Goal: Information Seeking & Learning: Learn about a topic

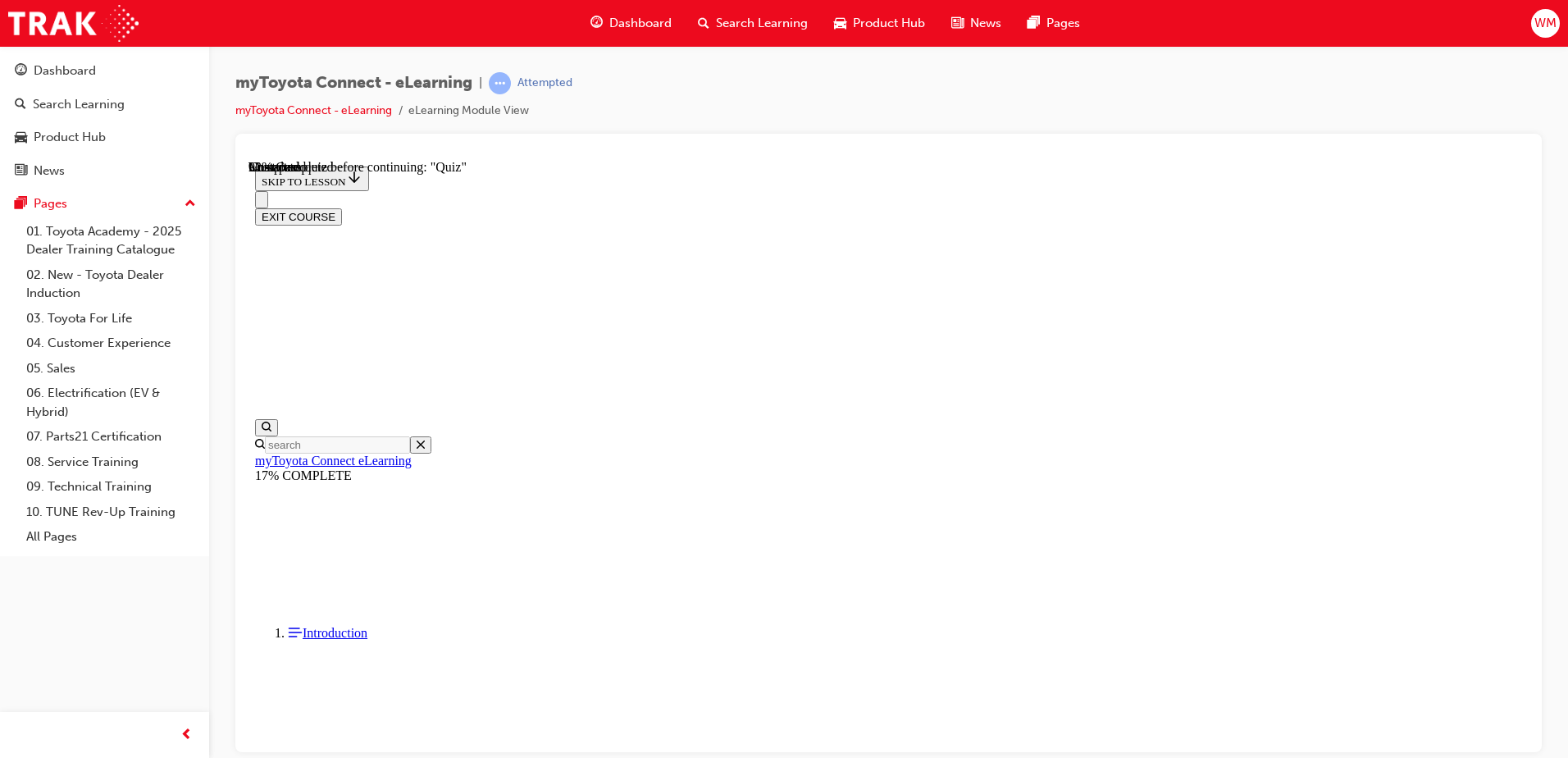
scroll to position [4428, 0]
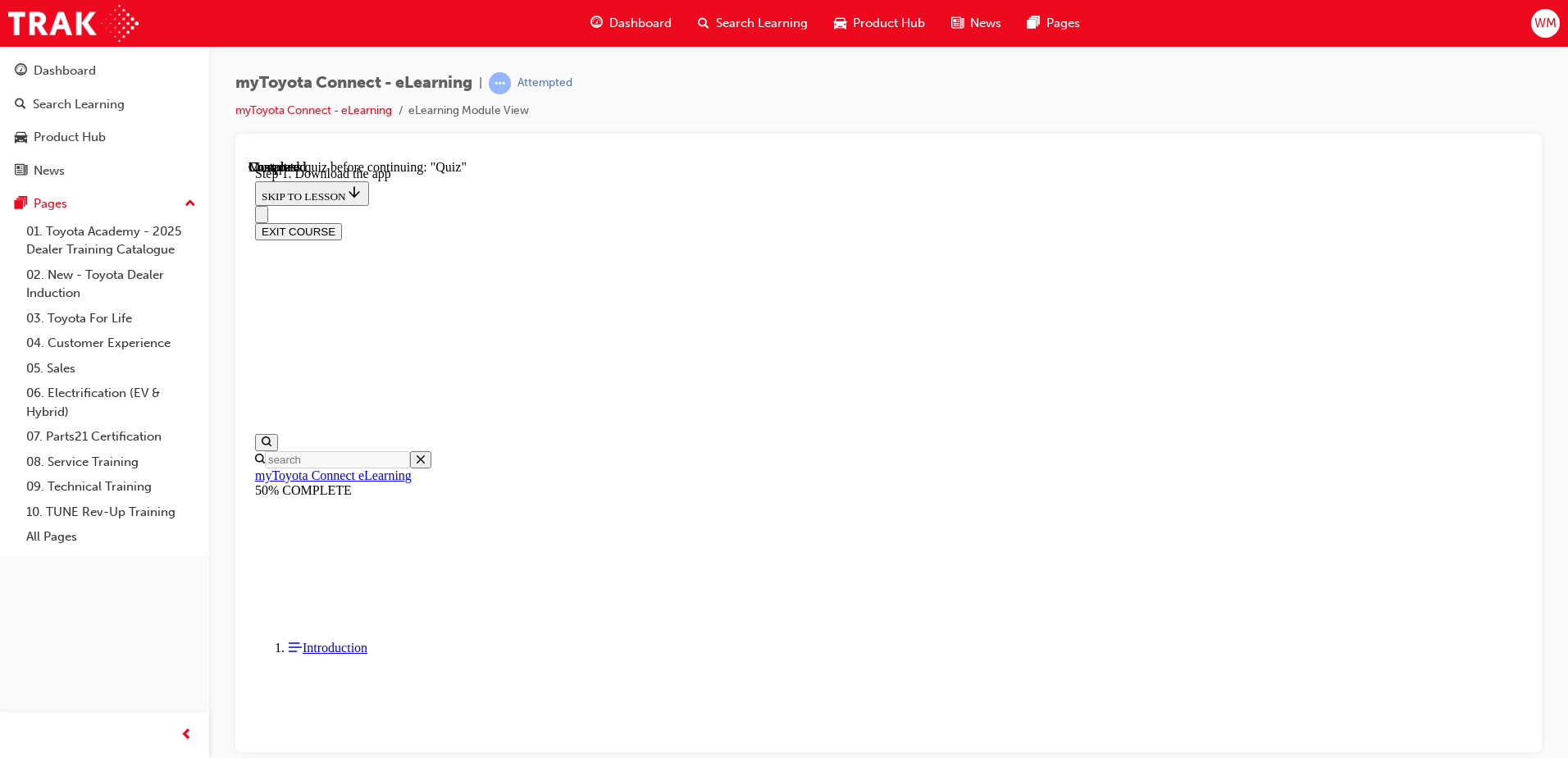
scroll to position [236, 0]
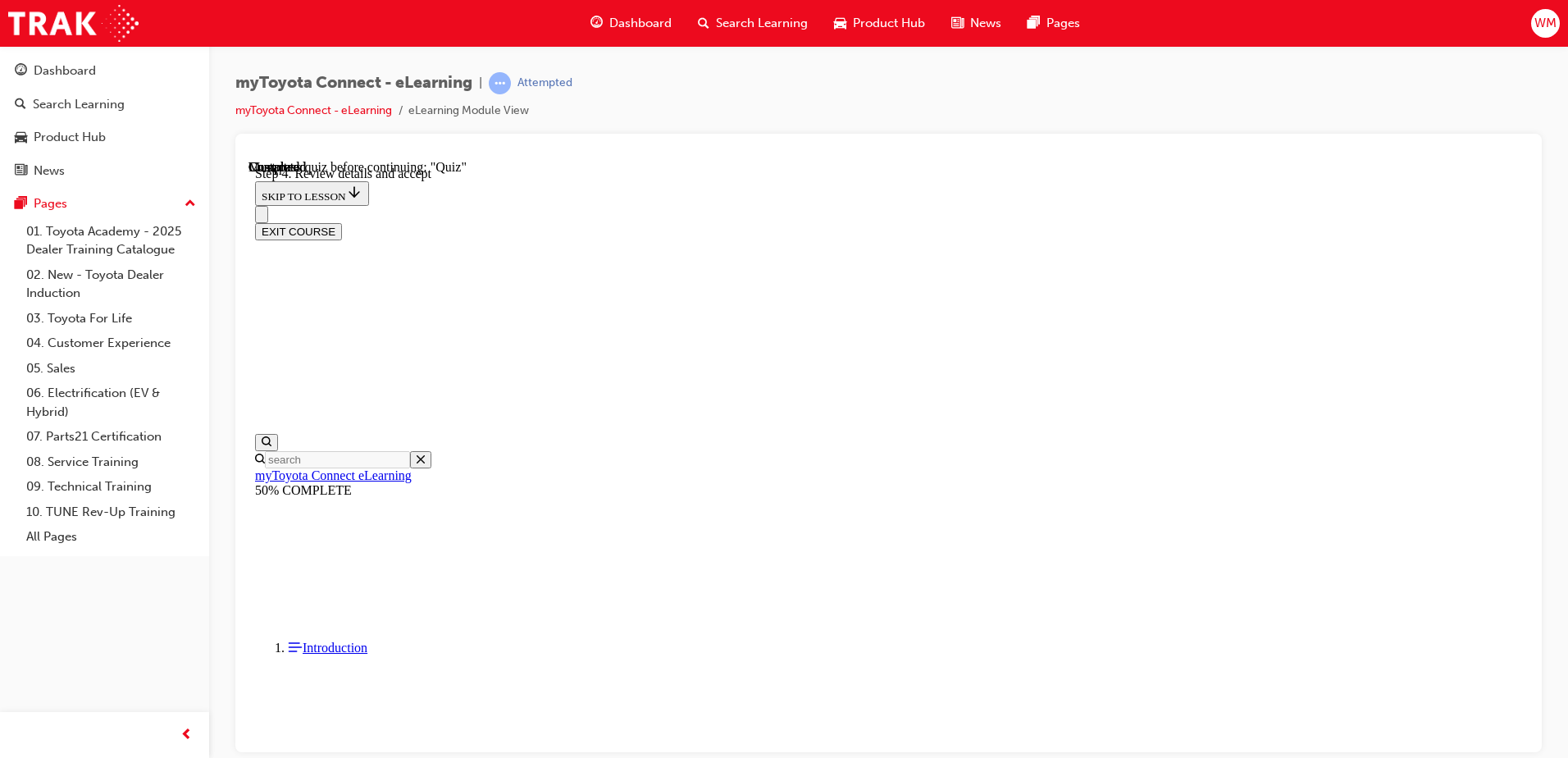
scroll to position [236, 0]
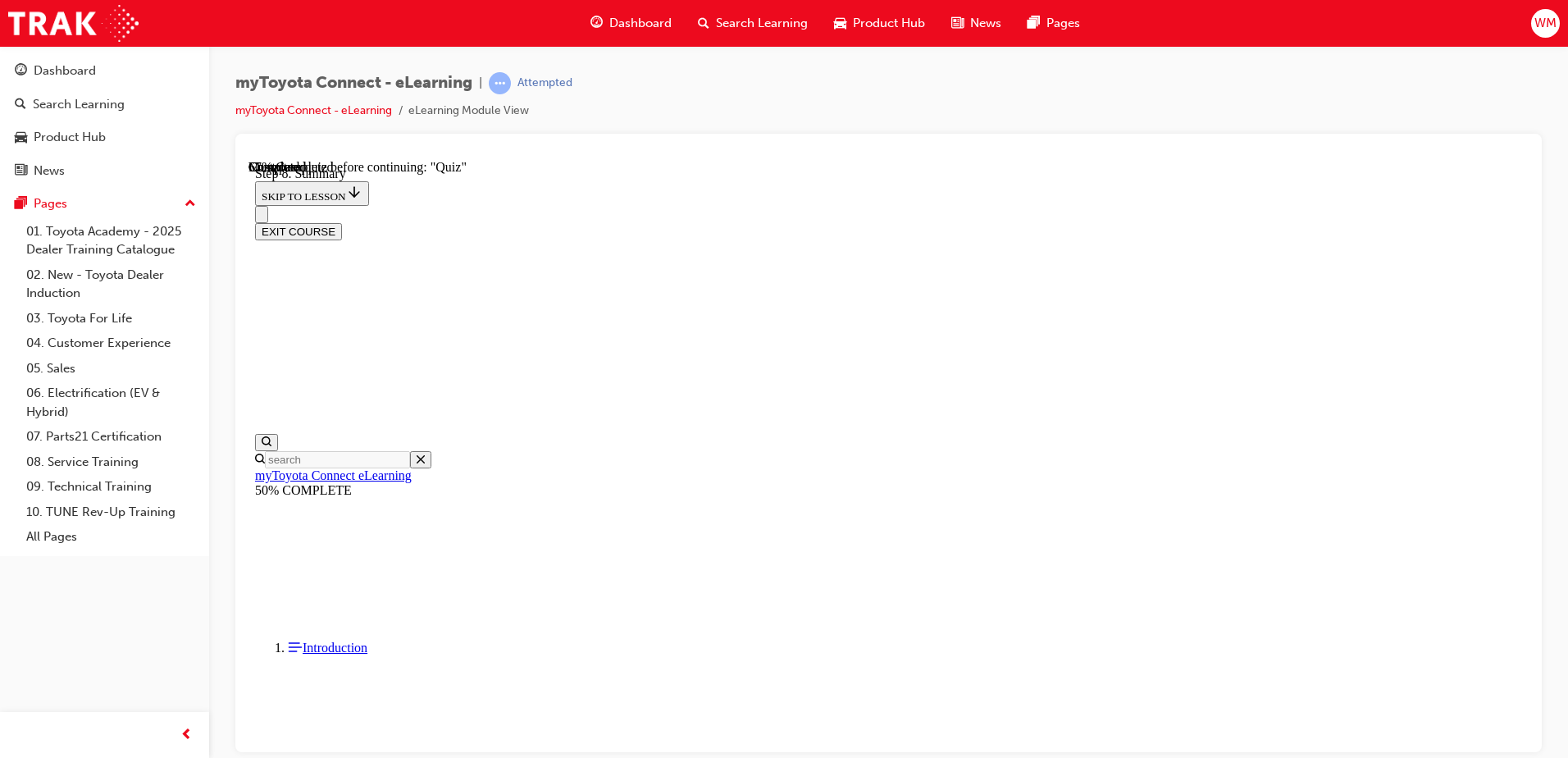
scroll to position [953, 0]
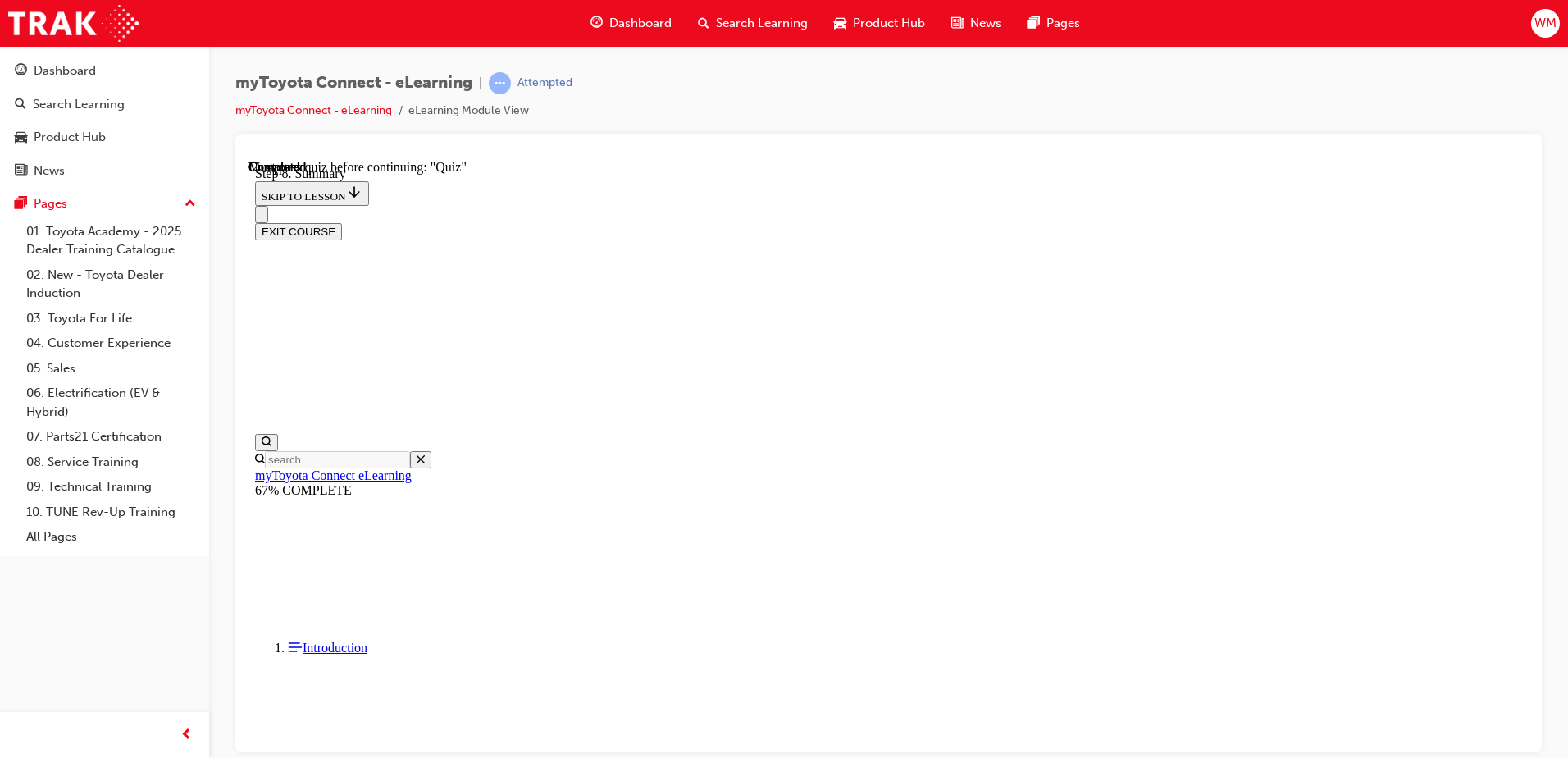
scroll to position [51, 0]
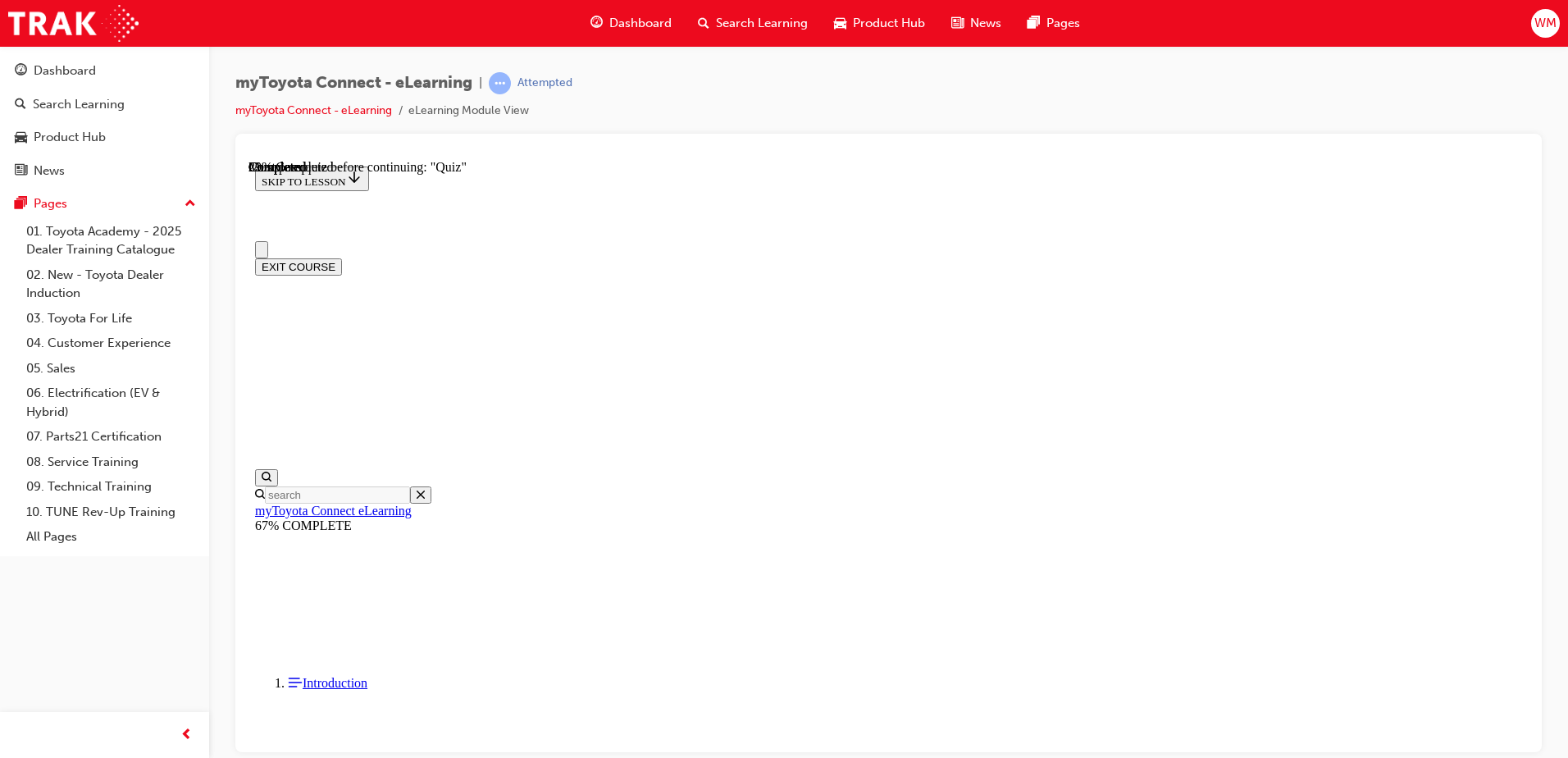
scroll to position [82, 0]
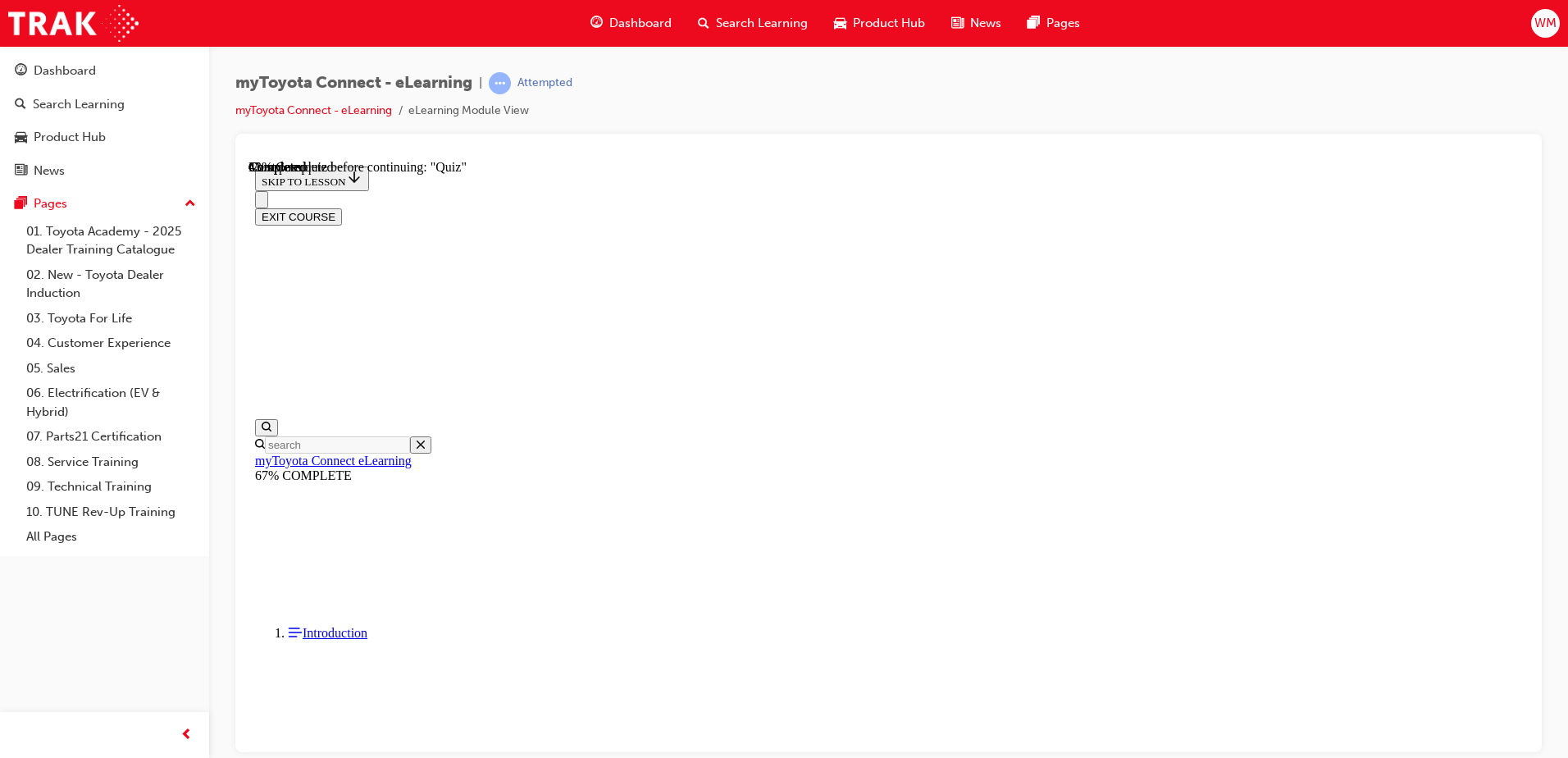
scroll to position [182, 0]
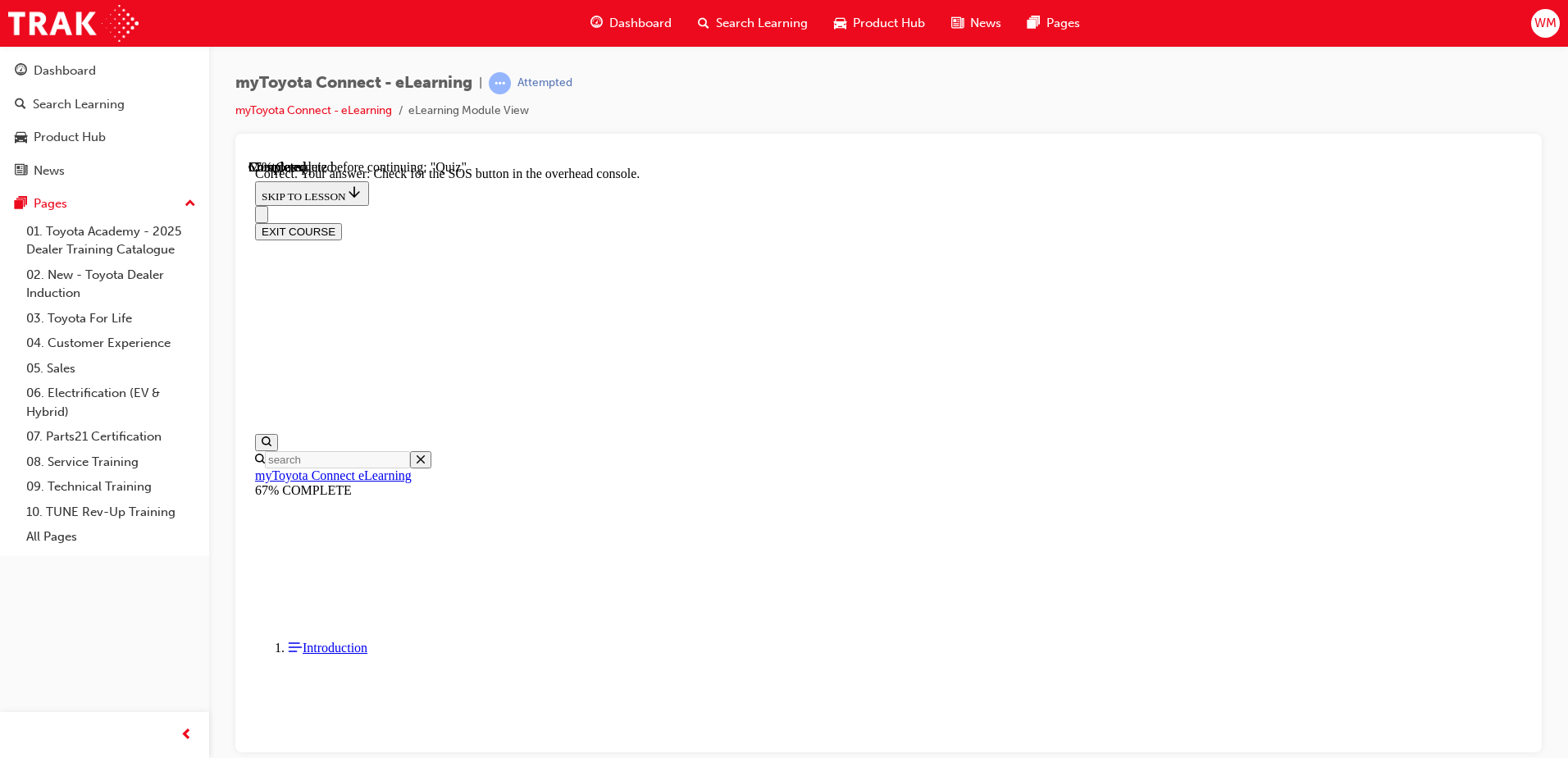
scroll to position [249, 0]
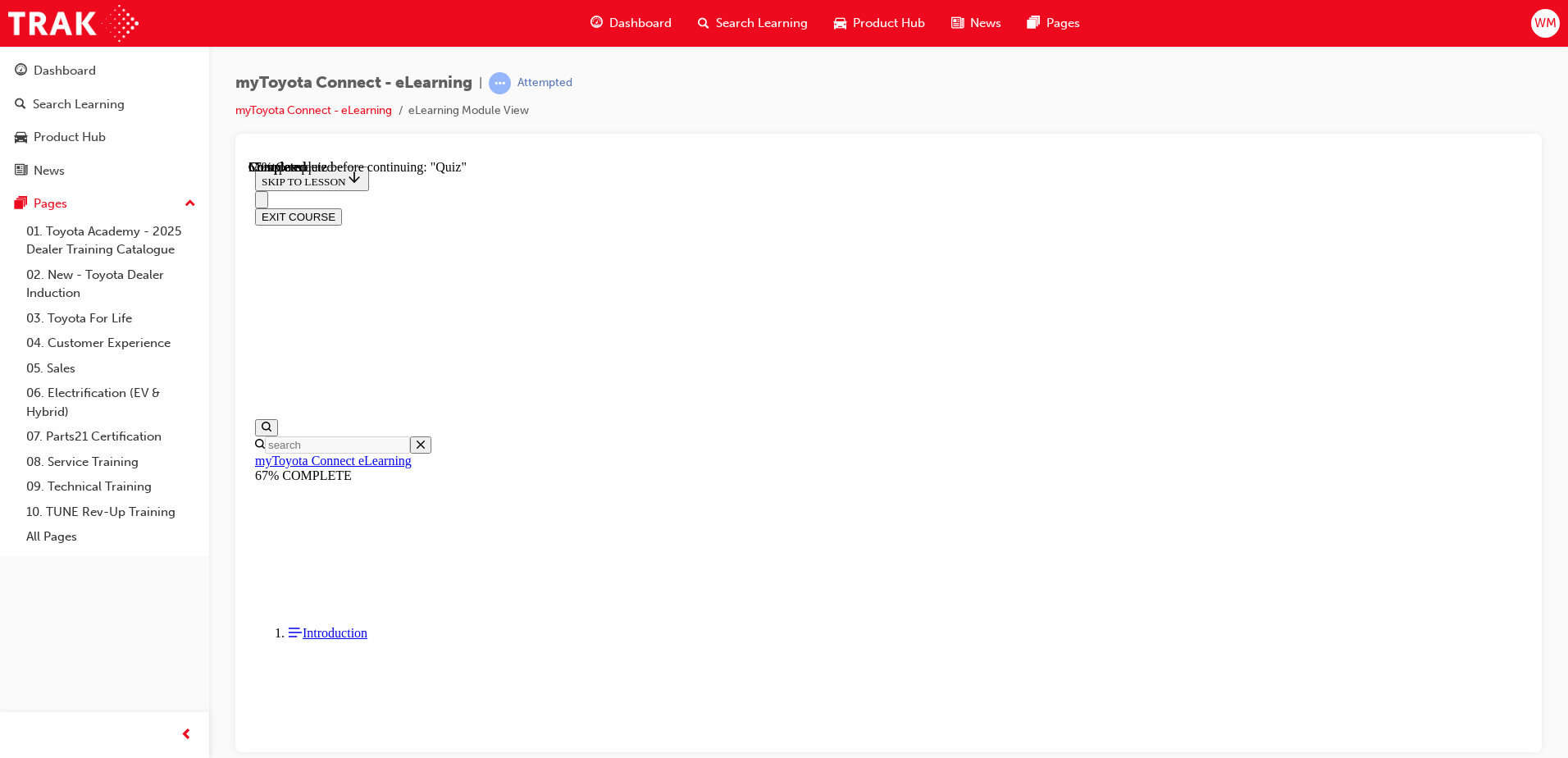
scroll to position [164, 0]
drag, startPoint x: 787, startPoint y: 617, endPoint x: 779, endPoint y: 614, distance: 8.5
drag, startPoint x: 779, startPoint y: 614, endPoint x: 783, endPoint y: 698, distance: 84.1
drag, startPoint x: 720, startPoint y: 318, endPoint x: 809, endPoint y: 315, distance: 89.1
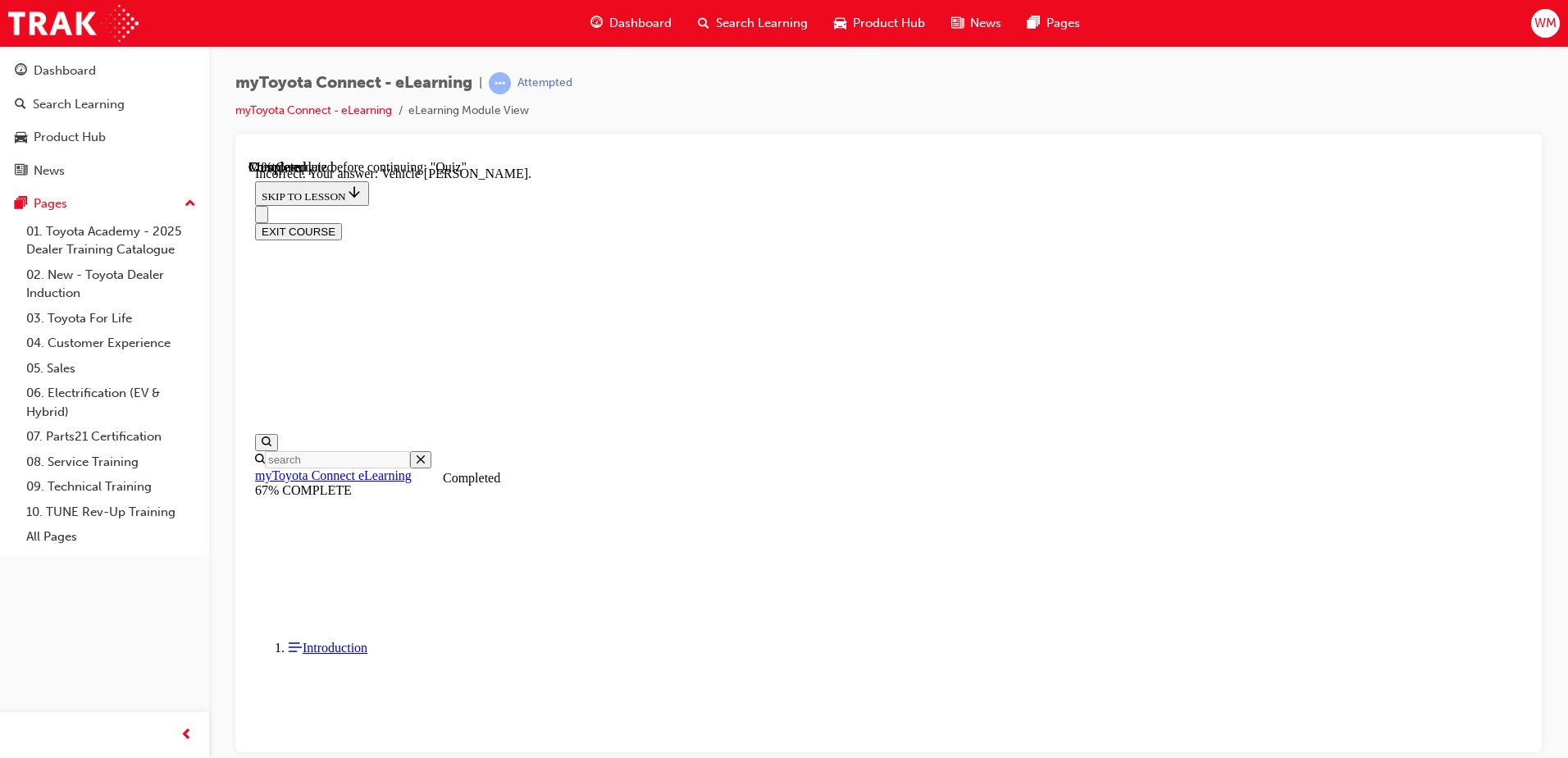
scroll to position [315, 0]
drag, startPoint x: 743, startPoint y: 359, endPoint x: 766, endPoint y: 387, distance: 36.2
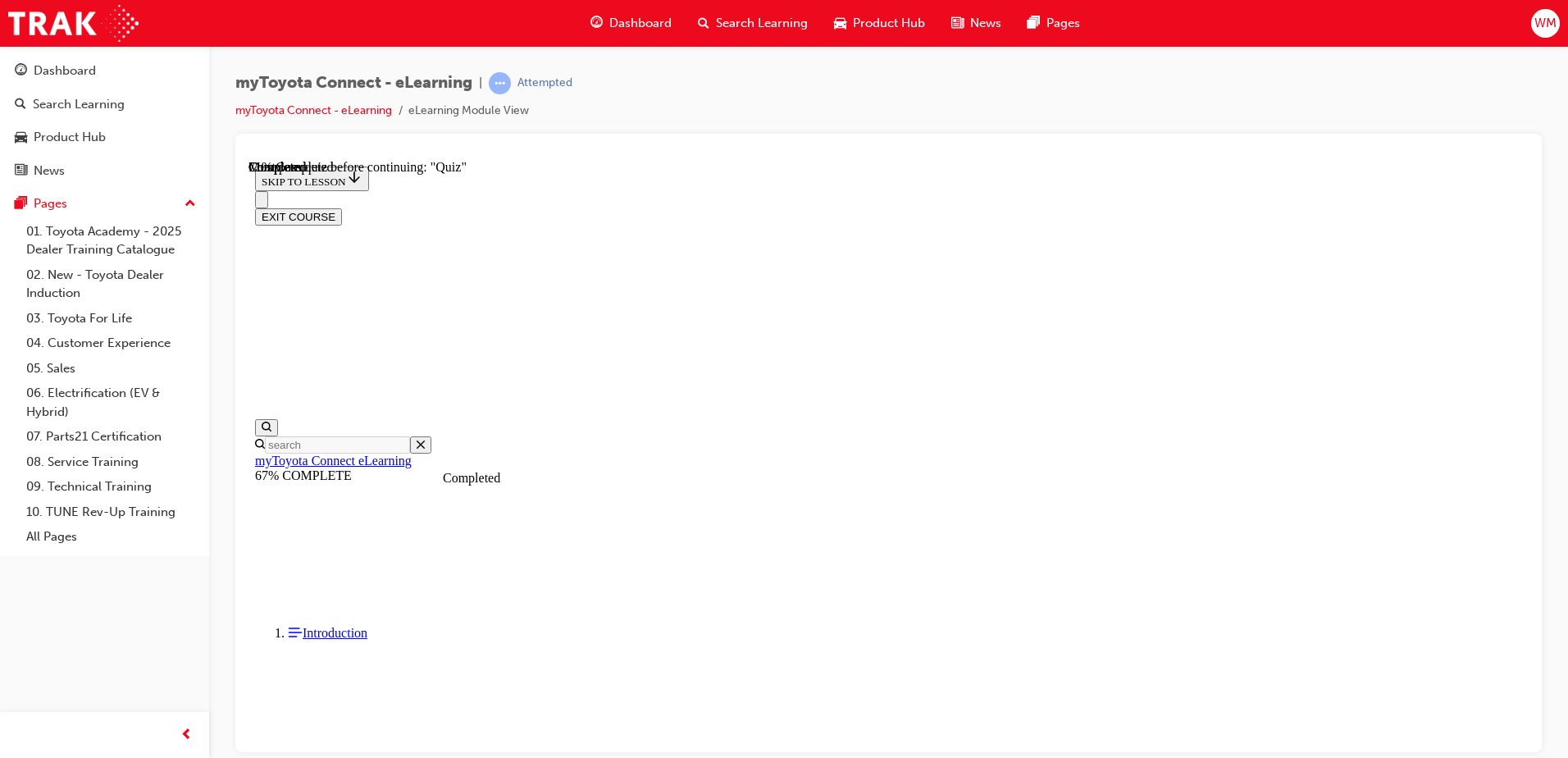
scroll to position [137, 0]
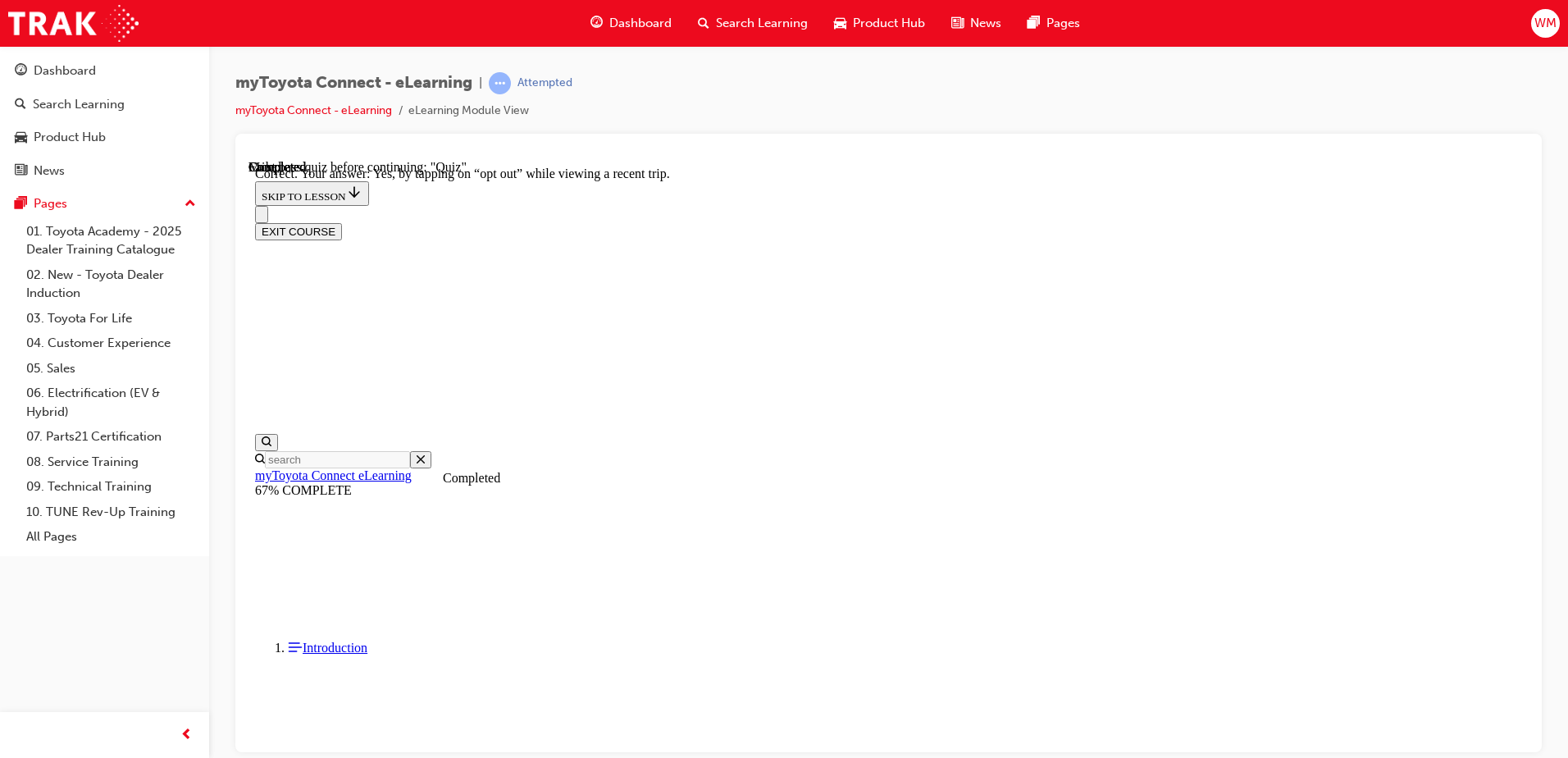
scroll to position [184, 0]
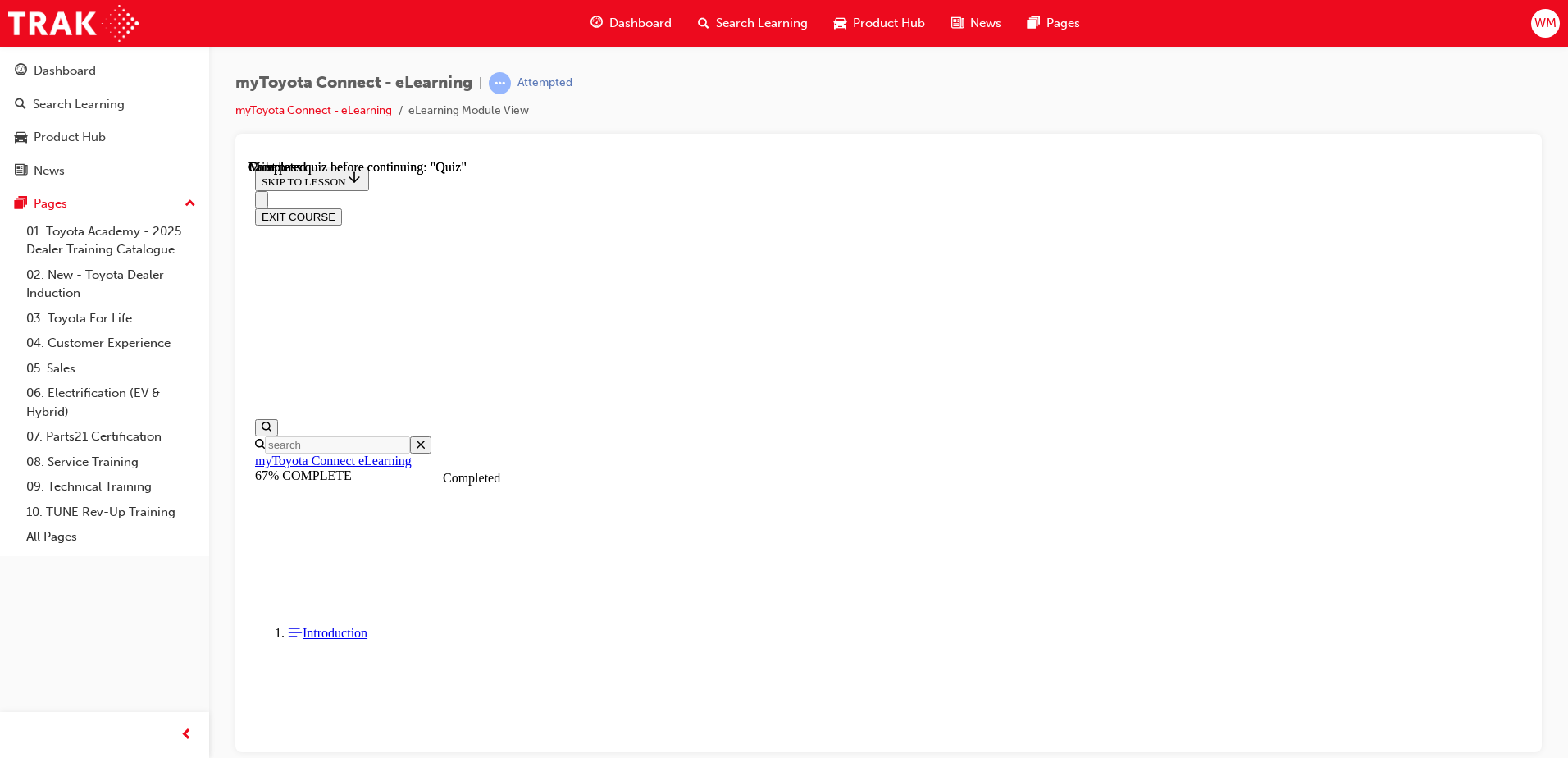
scroll to position [298, 0]
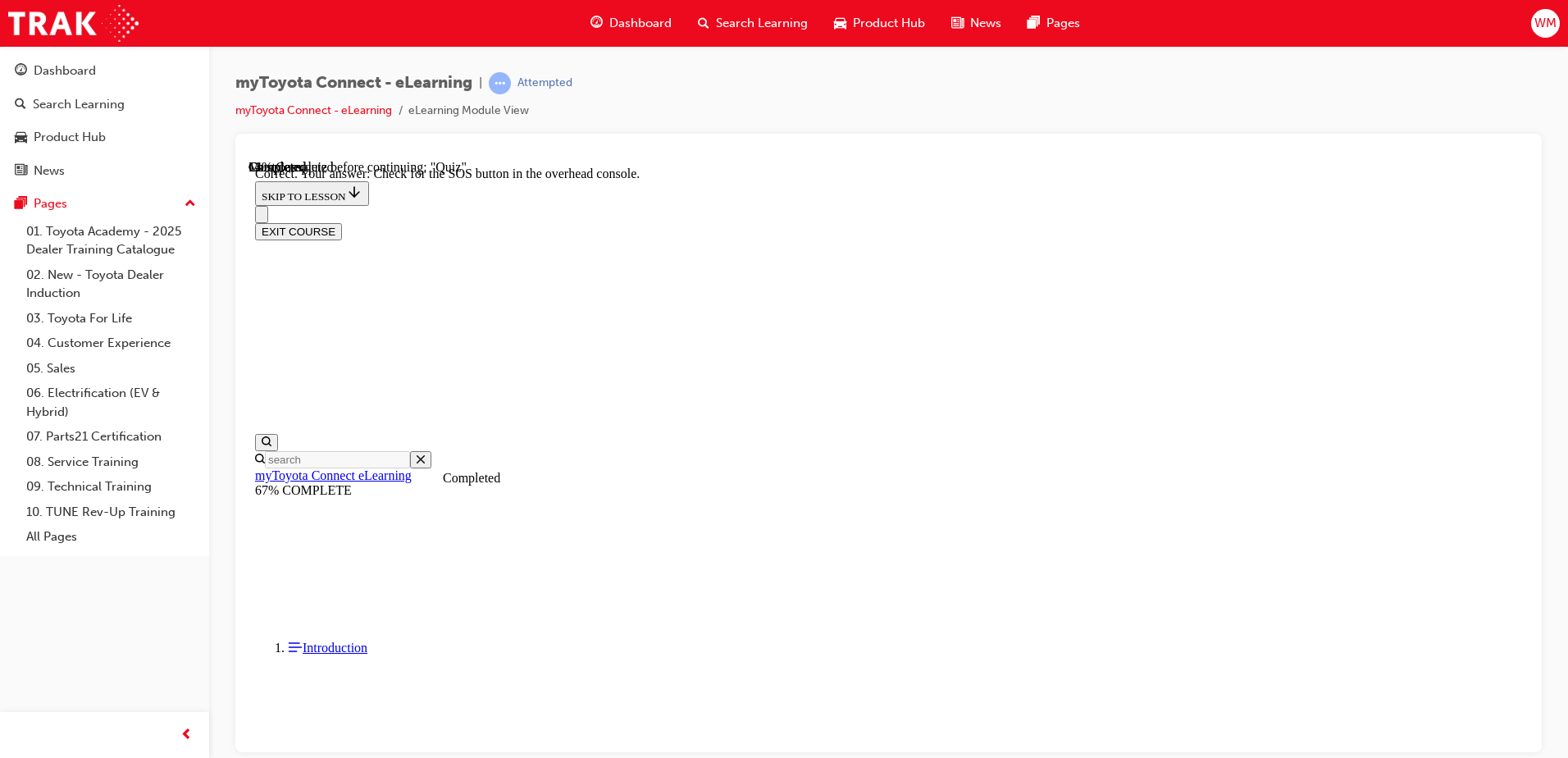
scroll to position [249, 0]
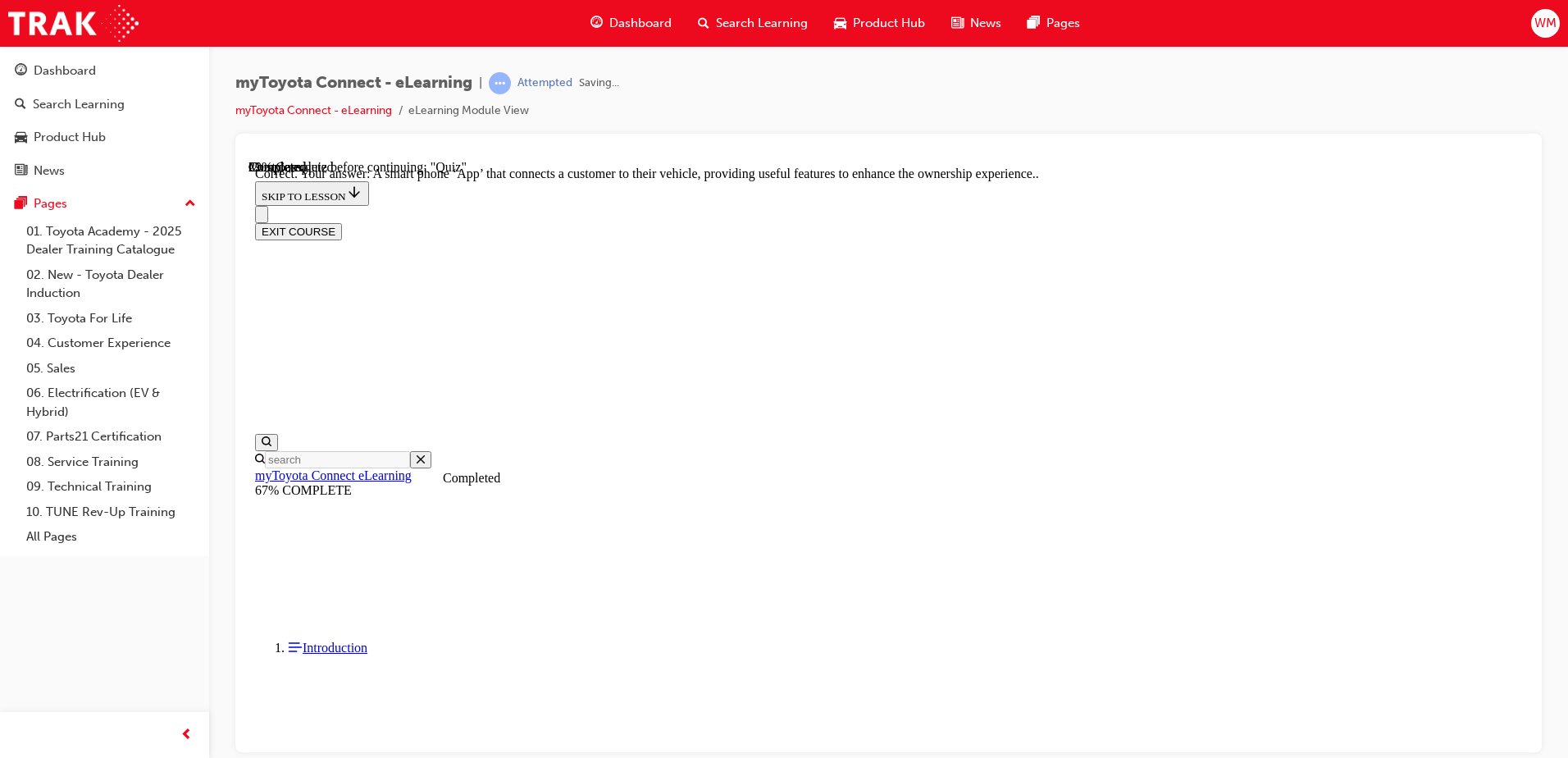
scroll to position [298, 0]
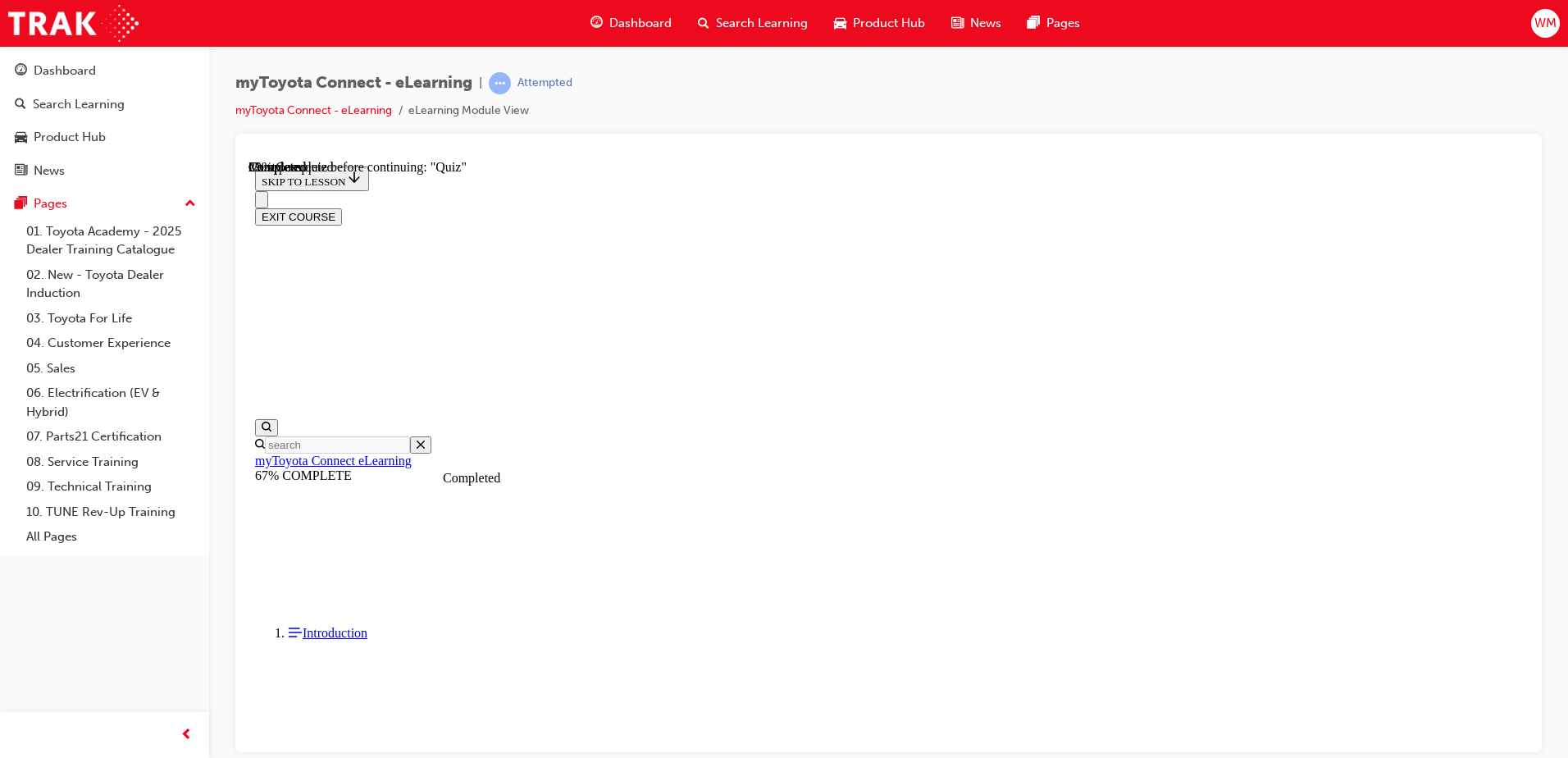
scroll to position [263, 0]
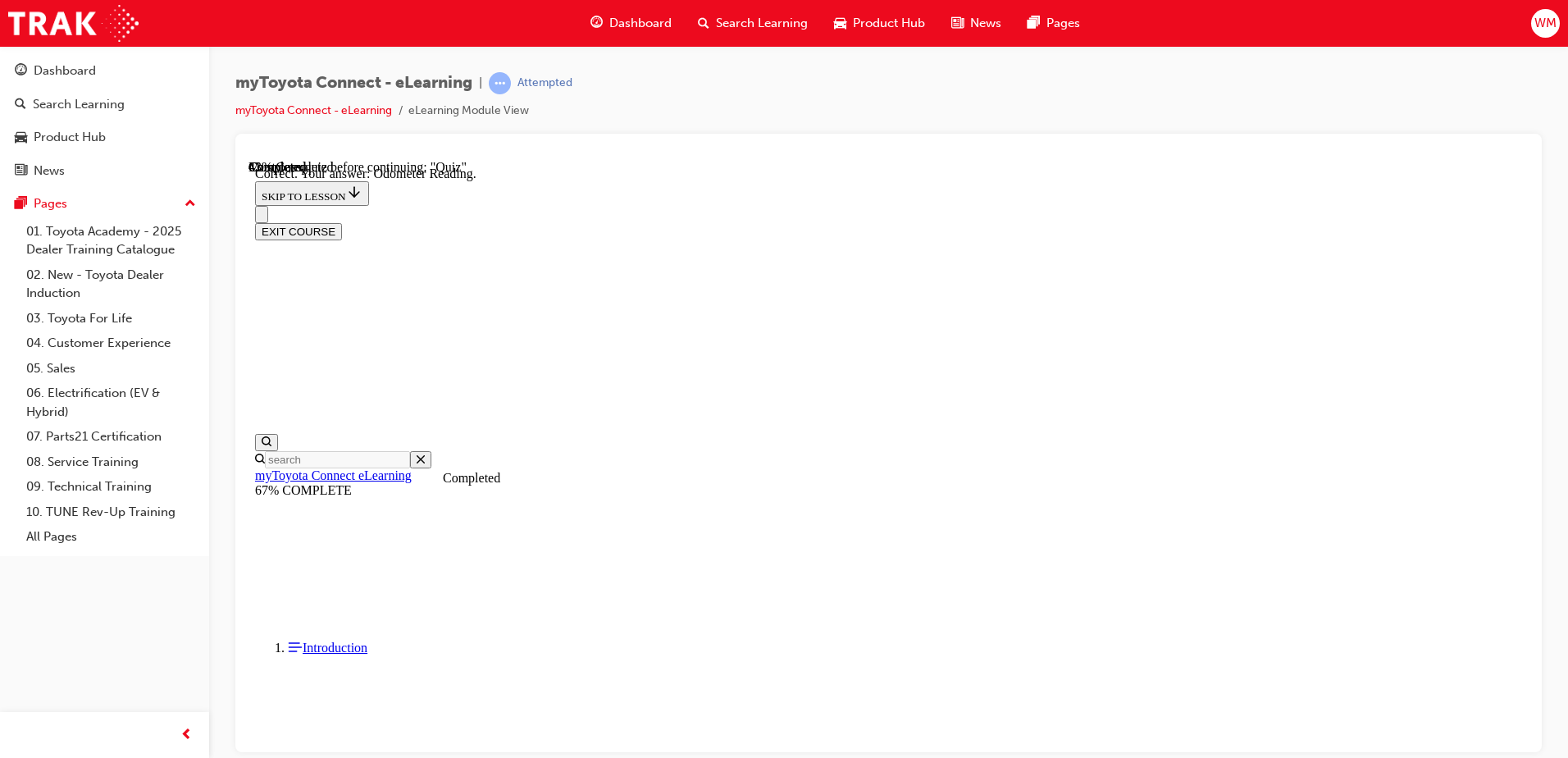
scroll to position [315, 0]
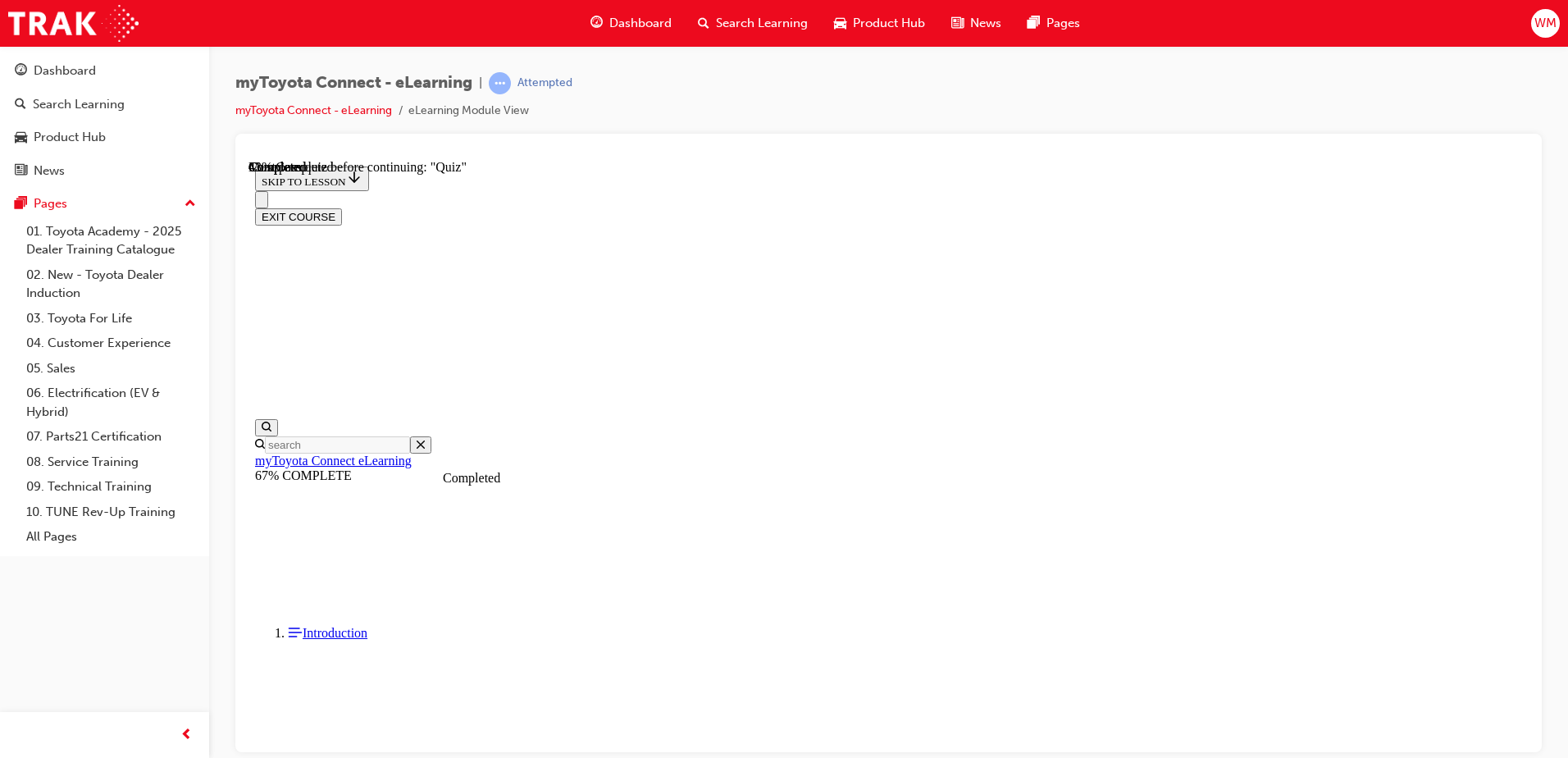
scroll to position [280, 0]
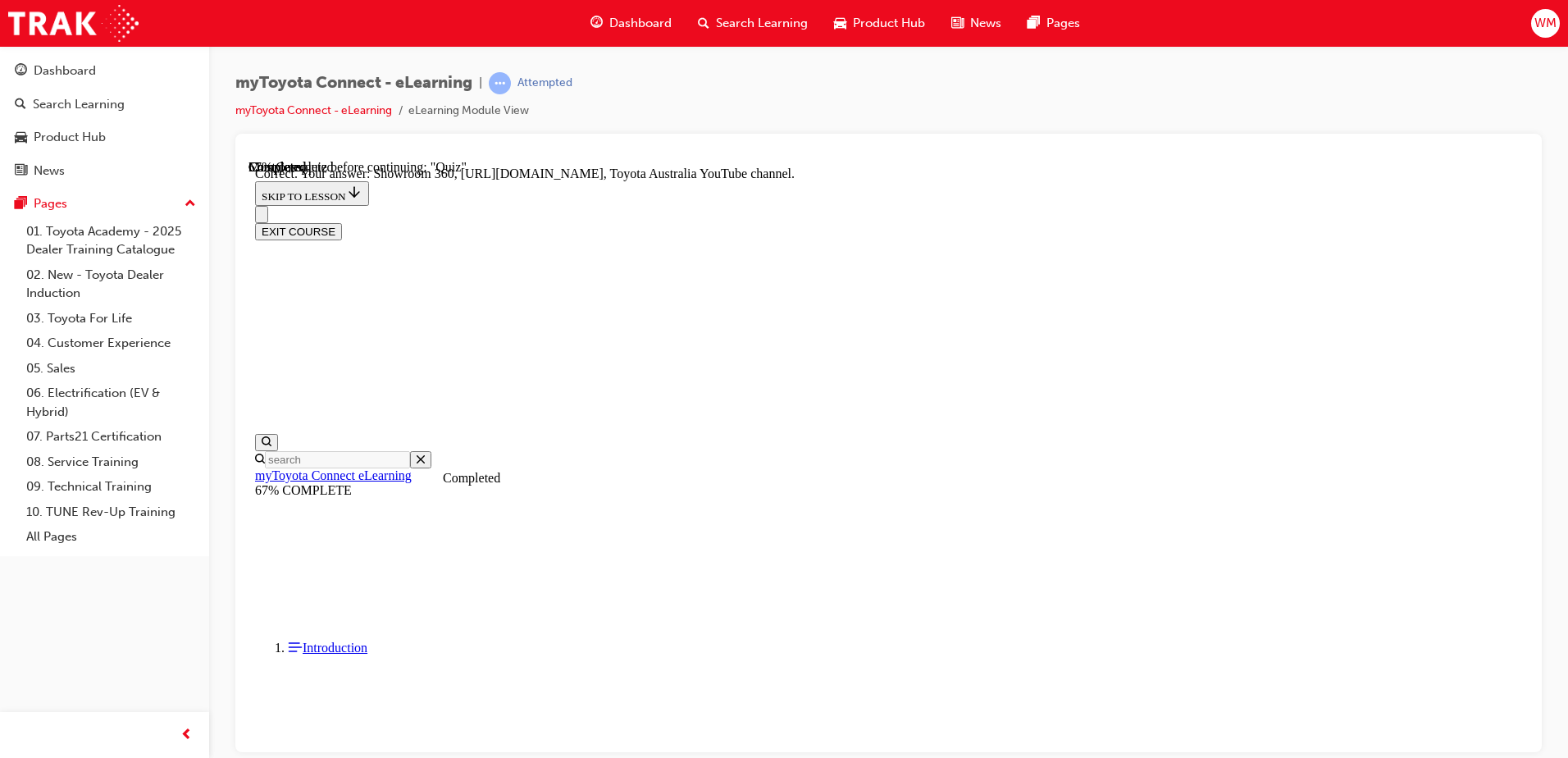
scroll to position [332, 0]
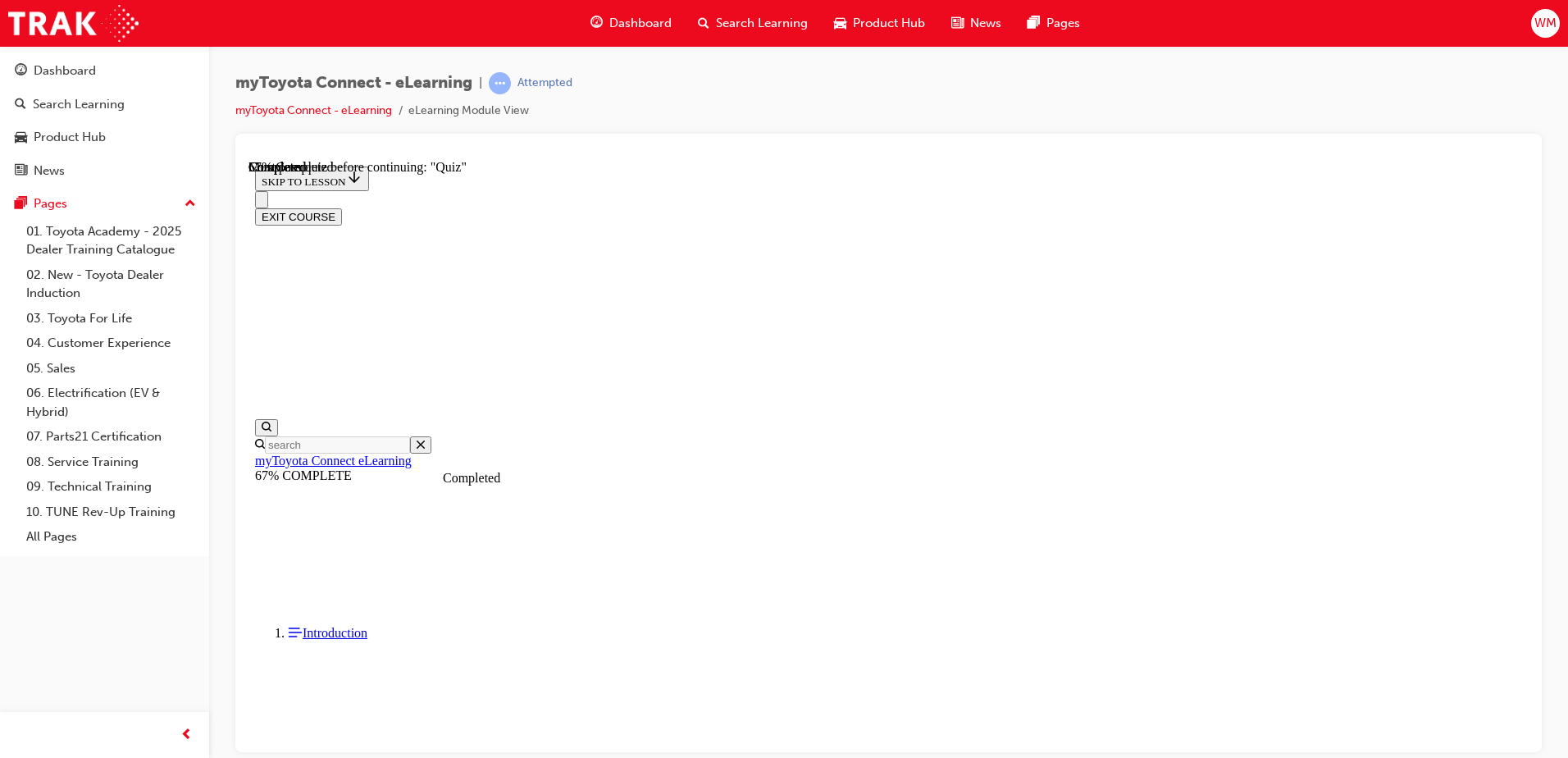
scroll to position [280, 0]
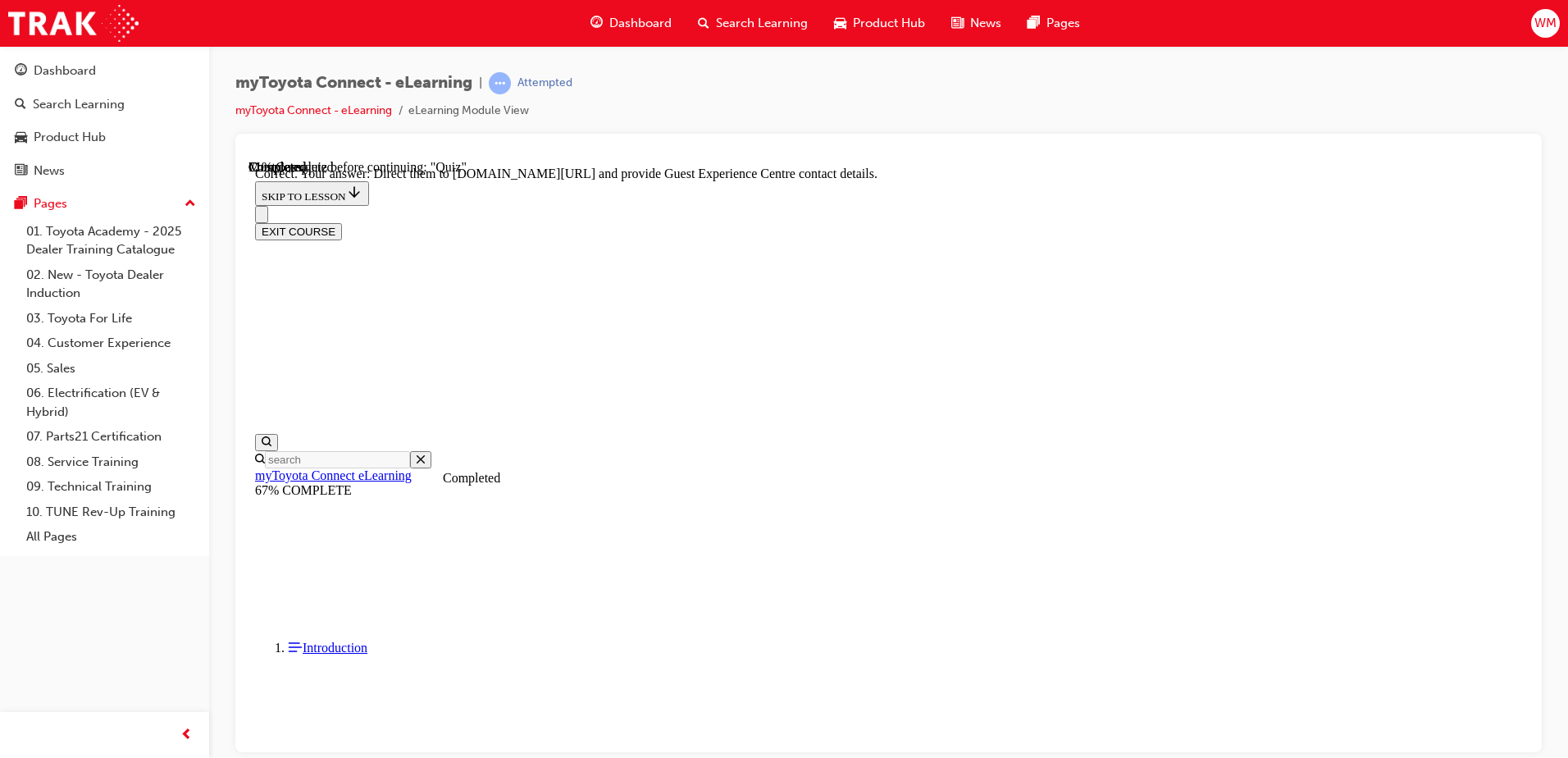
scroll to position [332, 0]
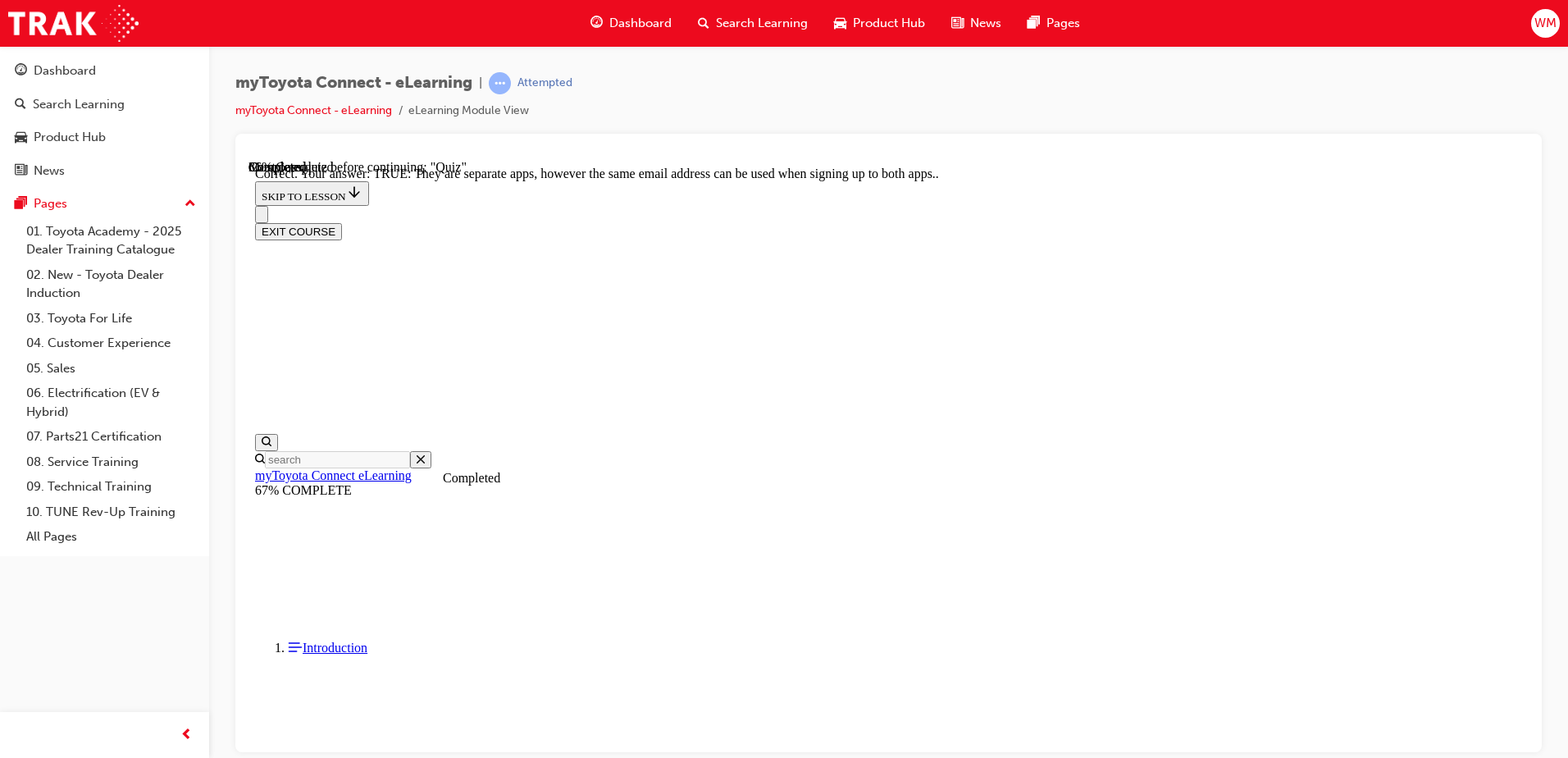
scroll to position [189, 0]
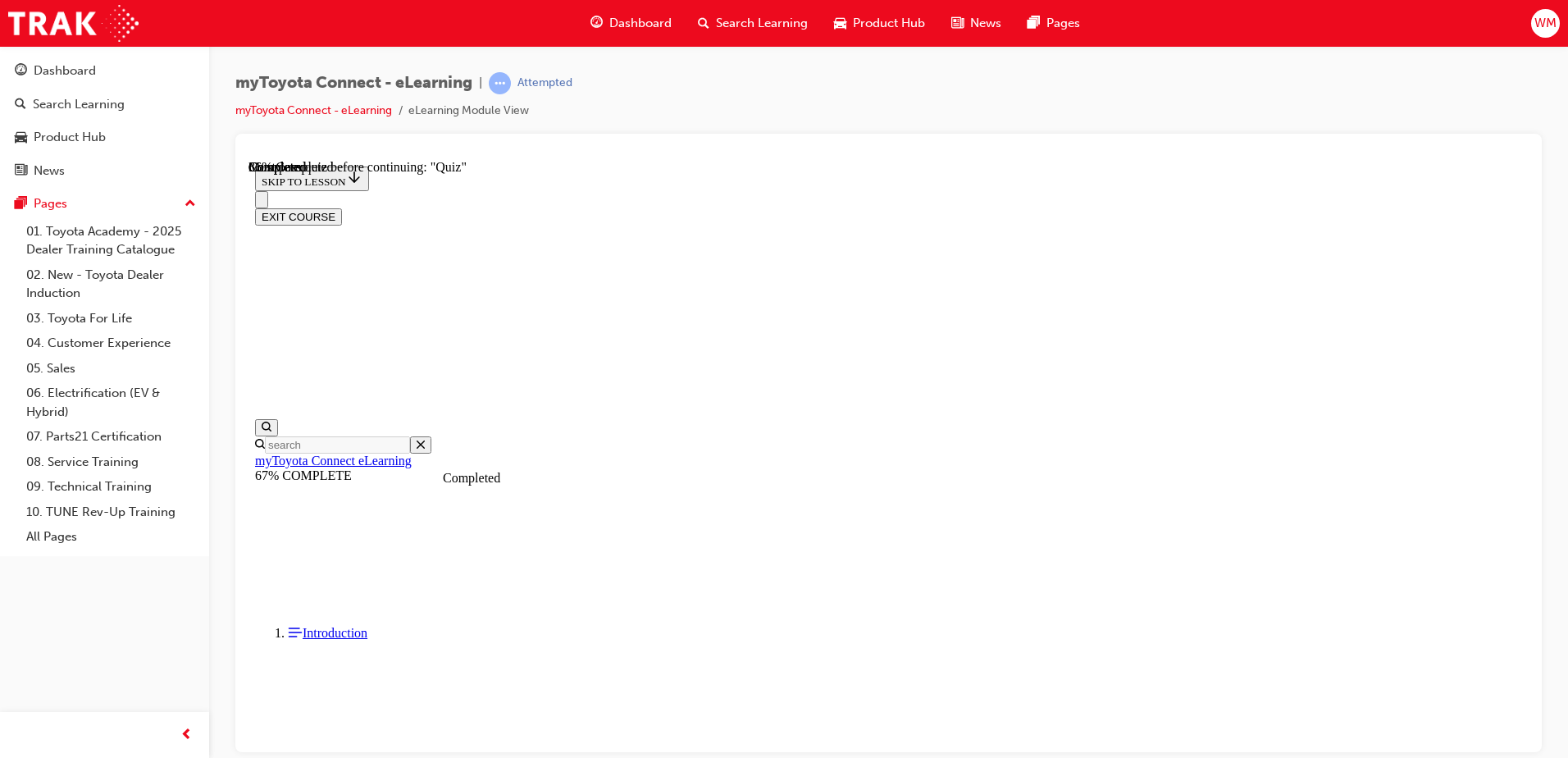
scroll to position [132, 0]
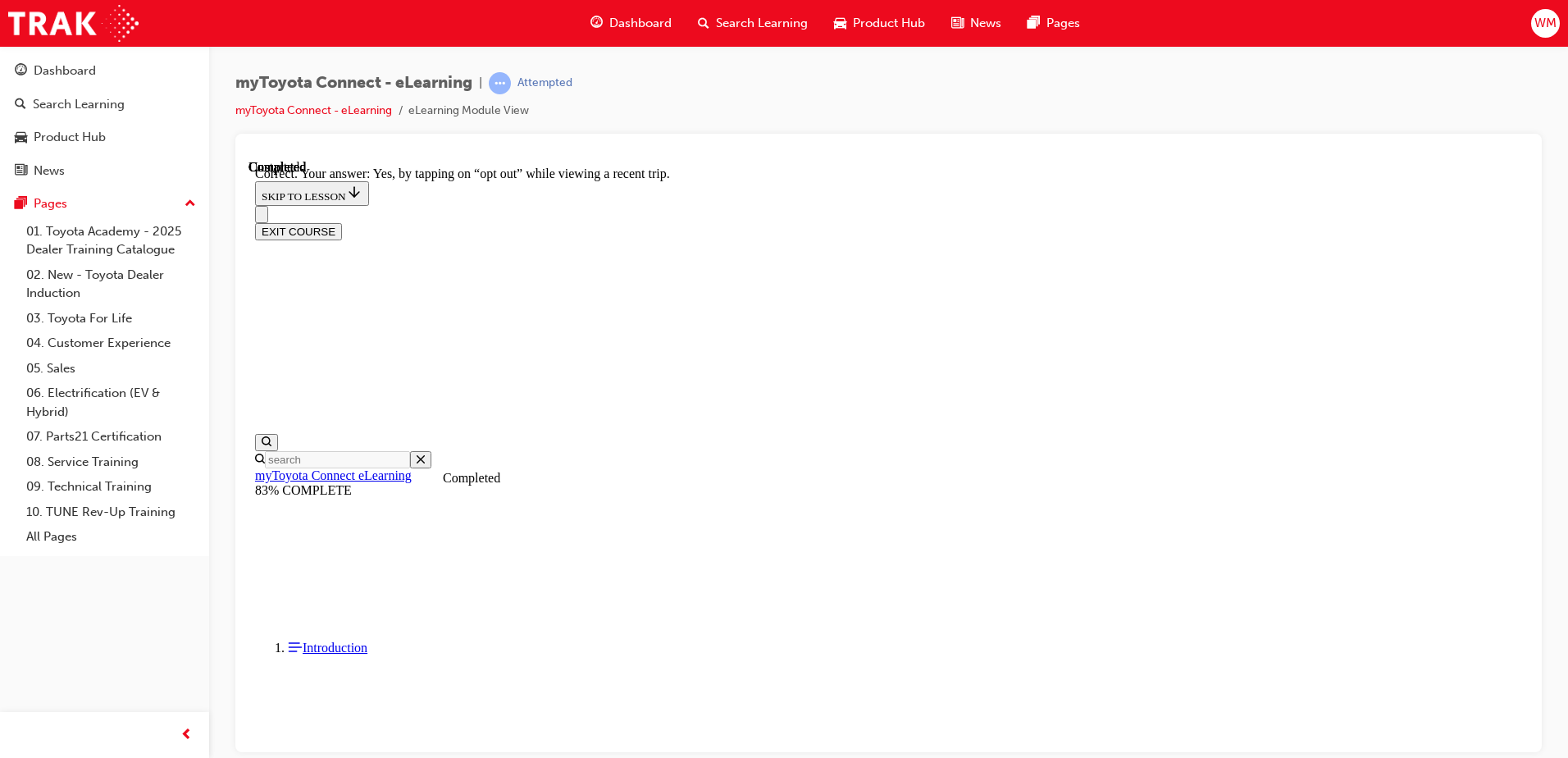
scroll to position [184, 0]
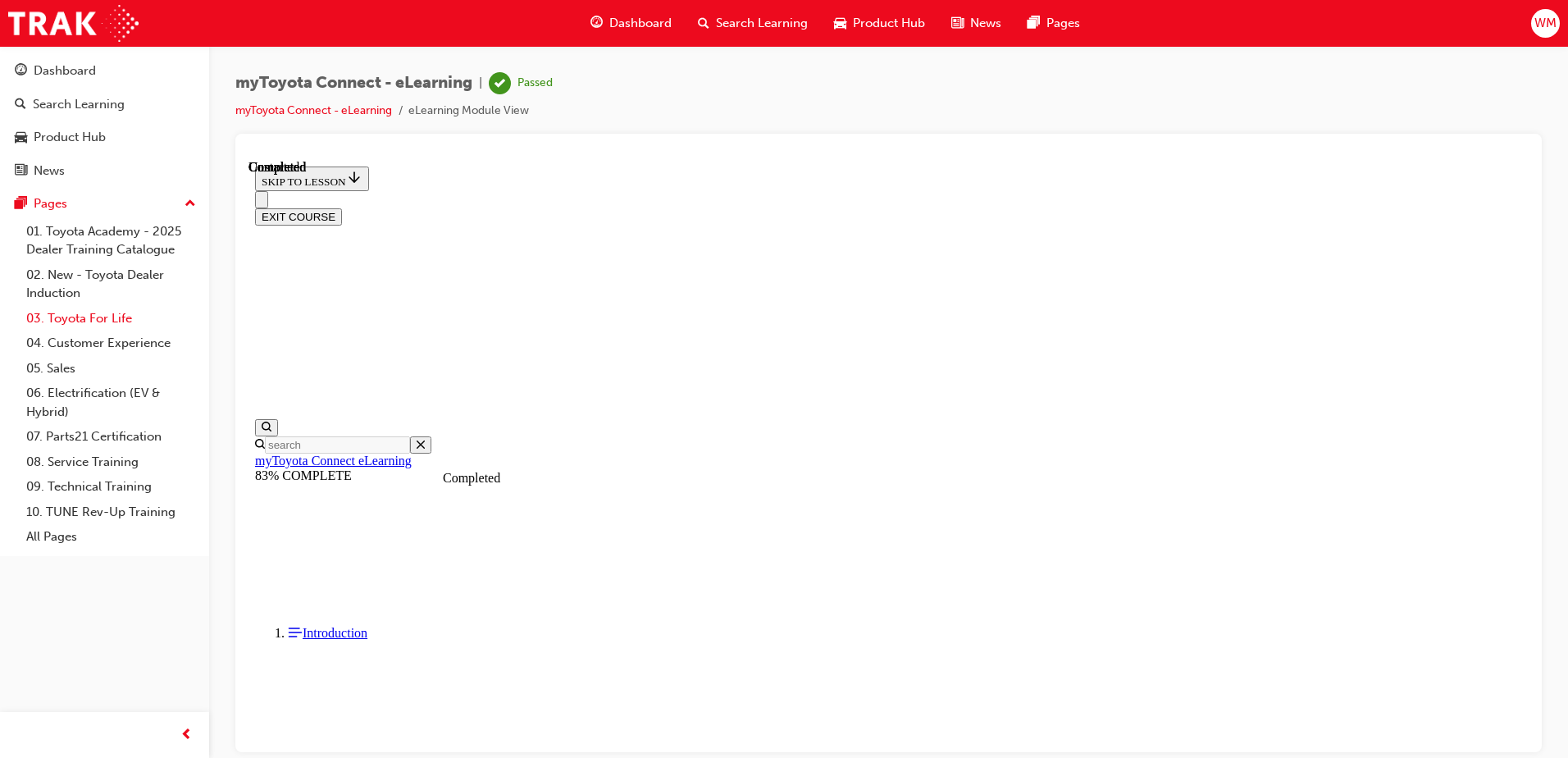
scroll to position [298, 0]
